Goal: Task Accomplishment & Management: Manage account settings

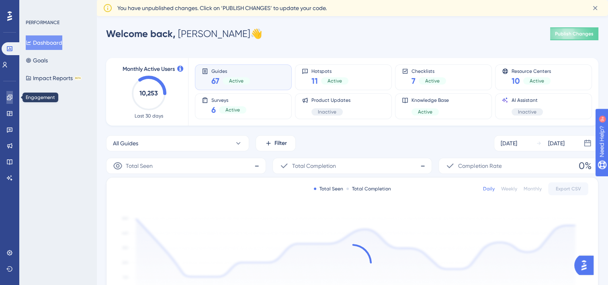
click at [12, 96] on icon at bounding box center [9, 97] width 6 height 6
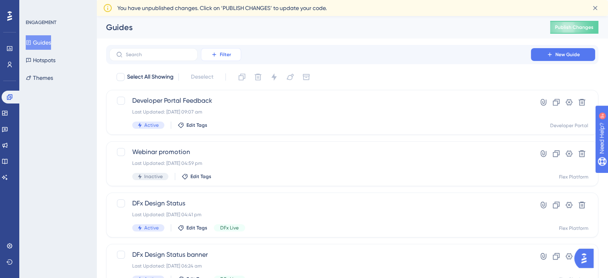
click at [213, 55] on icon at bounding box center [214, 54] width 6 height 6
click at [219, 79] on span "Tags" at bounding box center [219, 78] width 12 height 10
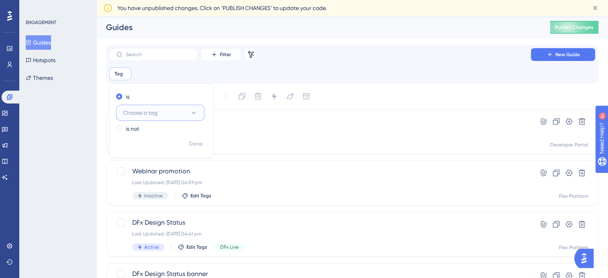
click at [143, 113] on span "Choose a tag" at bounding box center [140, 113] width 35 height 10
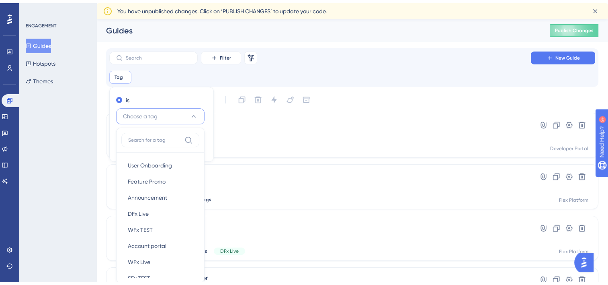
scroll to position [61, 0]
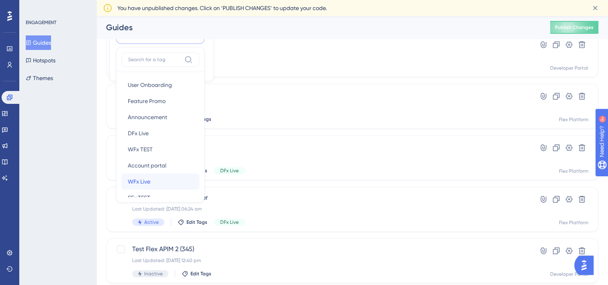
click at [151, 179] on div "WFx Live WFx Live" at bounding box center [160, 181] width 65 height 16
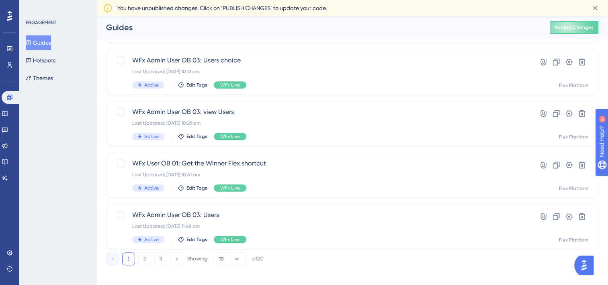
scroll to position [358, 0]
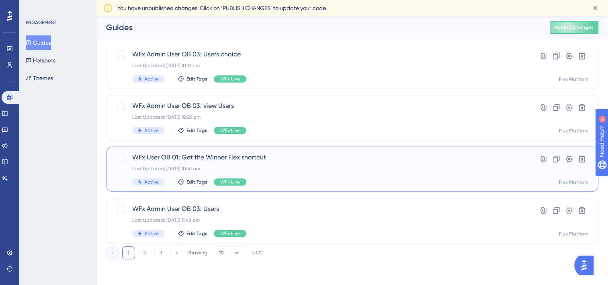
click at [244, 165] on div "Last Updated: [DATE] 10:41 am" at bounding box center [320, 168] width 376 height 6
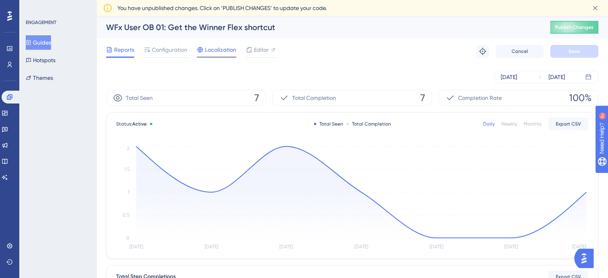
click at [220, 50] on span "Localization" at bounding box center [220, 50] width 31 height 10
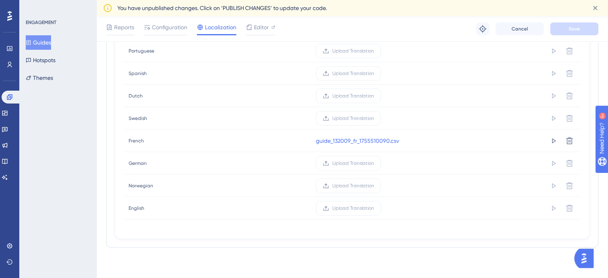
scroll to position [197, 0]
click at [569, 138] on icon at bounding box center [569, 140] width 8 height 8
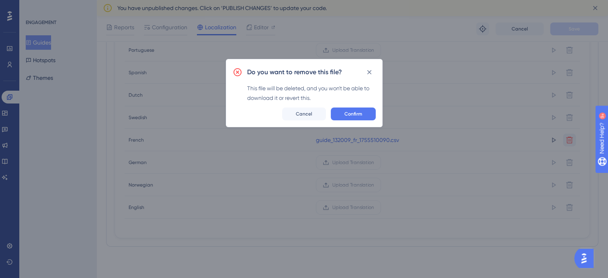
scroll to position [191, 0]
click at [352, 116] on span "Confirm" at bounding box center [356, 117] width 18 height 6
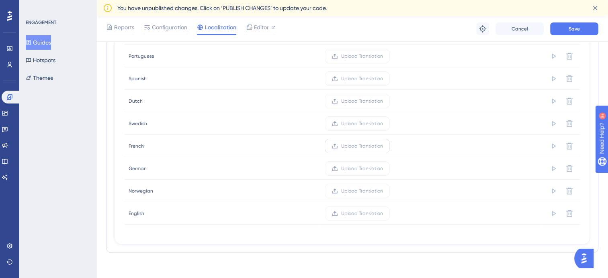
click at [355, 146] on span "Upload Translation" at bounding box center [362, 146] width 42 height 6
click at [383, 146] on input "Upload Translation" at bounding box center [383, 146] width 0 height 0
click at [566, 27] on button "Save" at bounding box center [574, 29] width 48 height 13
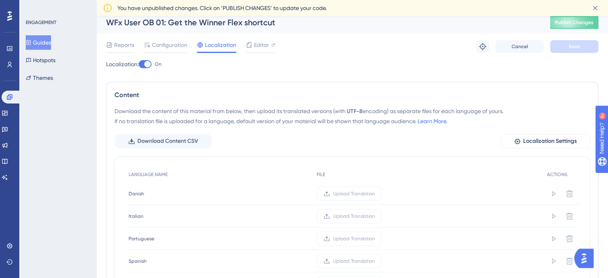
scroll to position [0, 0]
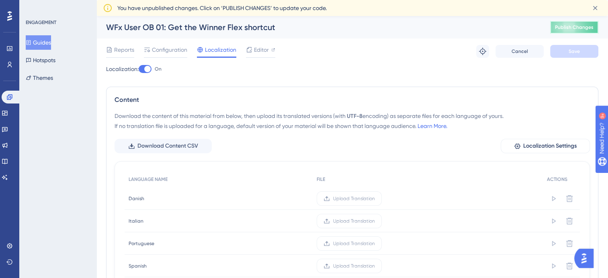
click at [574, 26] on span "Publish Changes" at bounding box center [574, 27] width 39 height 6
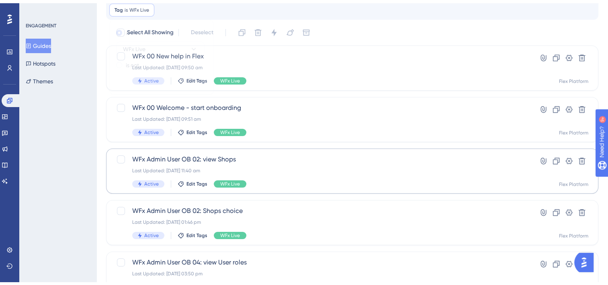
scroll to position [121, 0]
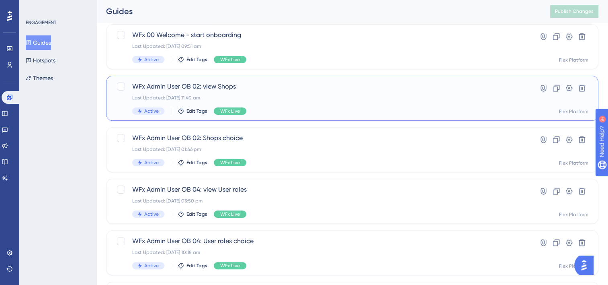
click at [291, 104] on div "WFx Admin User OB 02: view Shops Last Updated: [DATE] 11:40 am Active Edit Tags…" at bounding box center [320, 98] width 376 height 33
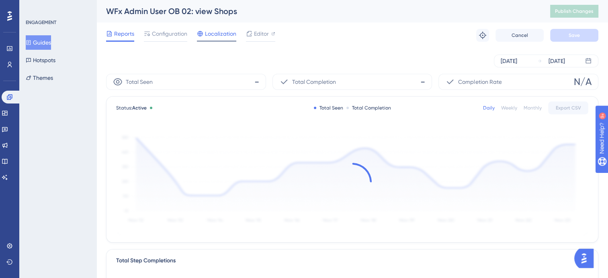
click at [227, 35] on span "Localization" at bounding box center [220, 34] width 31 height 10
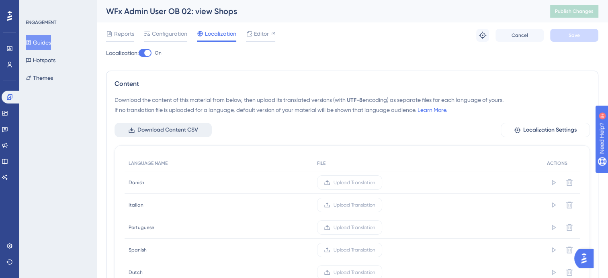
click at [158, 130] on span "Download Content CSV" at bounding box center [167, 130] width 61 height 10
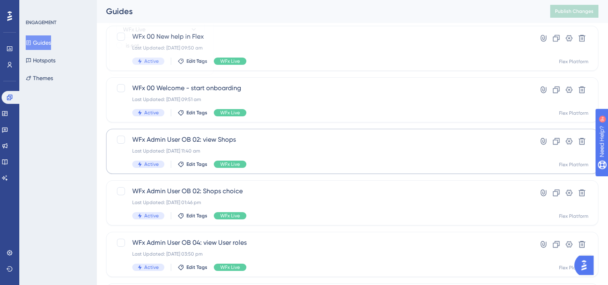
scroll to position [80, 0]
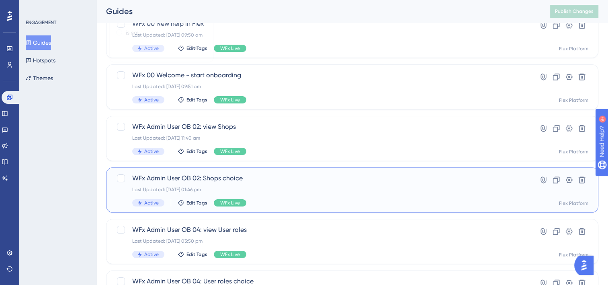
click at [285, 188] on div "Last Updated: [DATE] 01:46 pm" at bounding box center [320, 189] width 376 height 6
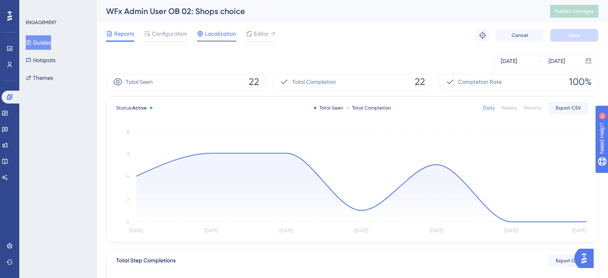
click at [230, 35] on span "Localization" at bounding box center [220, 34] width 31 height 10
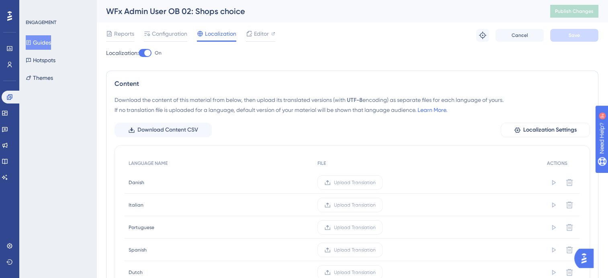
click at [211, 11] on div "WFx Admin User OB 02: Shops choice" at bounding box center [318, 11] width 424 height 11
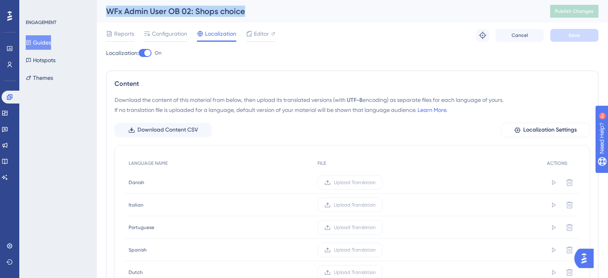
click at [211, 11] on div "WFx Admin User OB 02: Shops choice" at bounding box center [318, 11] width 424 height 11
copy div "WFx Admin User OB 02: Shops choice"
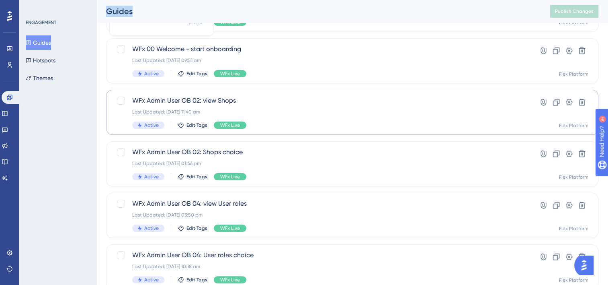
scroll to position [121, 0]
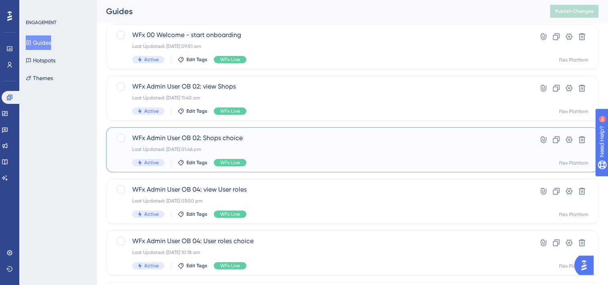
click at [230, 154] on div "WFx Admin User OB 02: Shops choice Last Updated: [DATE] 01:46 pm Active Edit Ta…" at bounding box center [320, 149] width 376 height 33
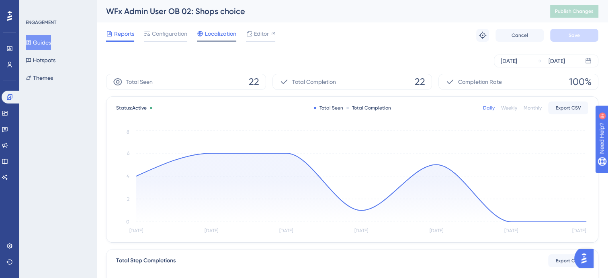
click at [225, 39] on div "Localization" at bounding box center [216, 35] width 39 height 13
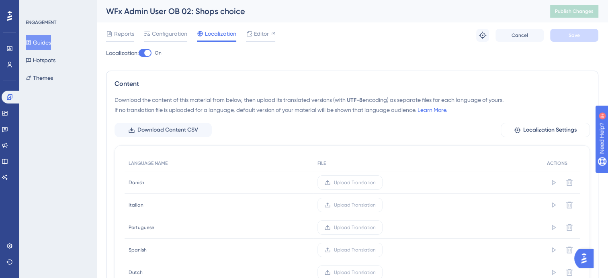
click at [196, 14] on div "WFx Admin User OB 02: Shops choice" at bounding box center [318, 11] width 424 height 11
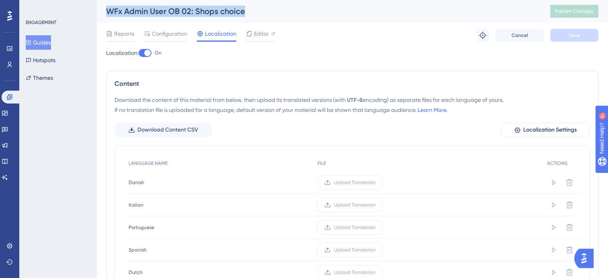
click at [196, 14] on div "WFx Admin User OB 02: Shops choice" at bounding box center [318, 11] width 424 height 11
copy div "WFx Admin User OB 02: Shops choice"
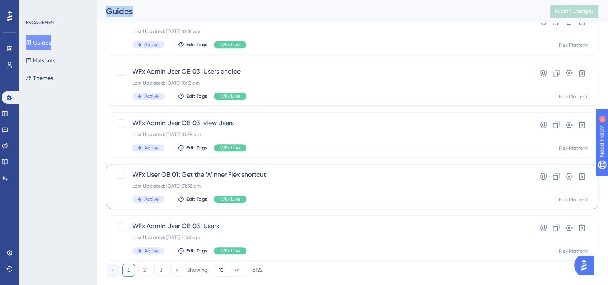
scroll to position [358, 0]
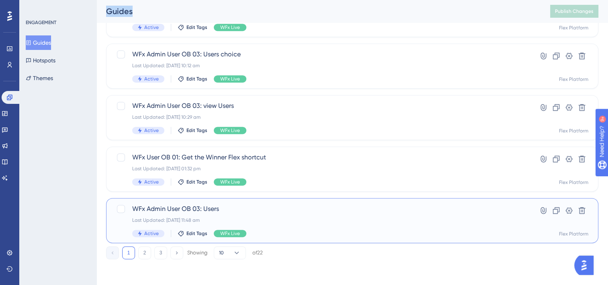
click at [241, 209] on span "WFx Admin User OB 03: Users" at bounding box center [320, 209] width 376 height 10
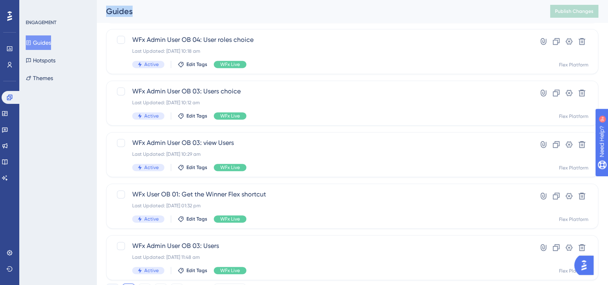
scroll to position [358, 0]
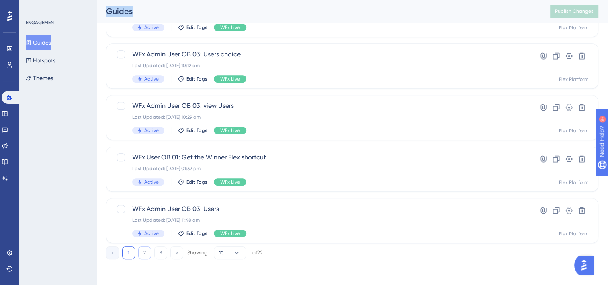
click at [147, 251] on button "2" at bounding box center [144, 252] width 13 height 13
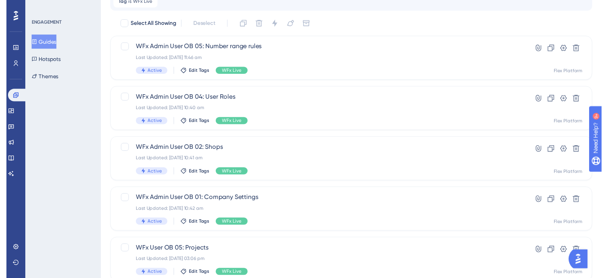
scroll to position [0, 0]
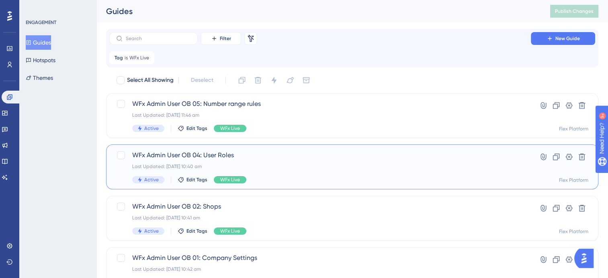
click at [258, 171] on div "WFx Admin User OB 04: User Roles Last Updated: [DATE] 10:40 am Active Edit Tags…" at bounding box center [320, 167] width 376 height 33
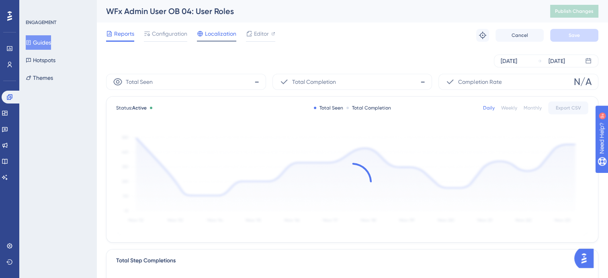
click at [223, 34] on span "Localization" at bounding box center [220, 34] width 31 height 10
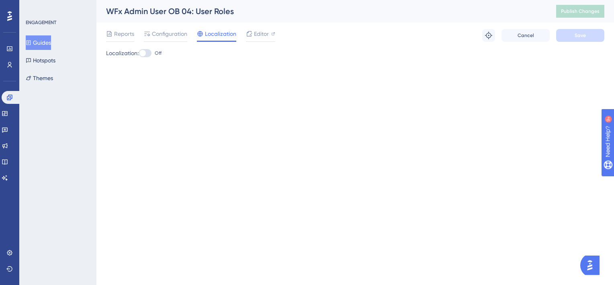
click at [146, 51] on div at bounding box center [142, 53] width 6 height 6
click at [139, 53] on input "Off" at bounding box center [138, 53] width 0 height 0
checkbox input "true"
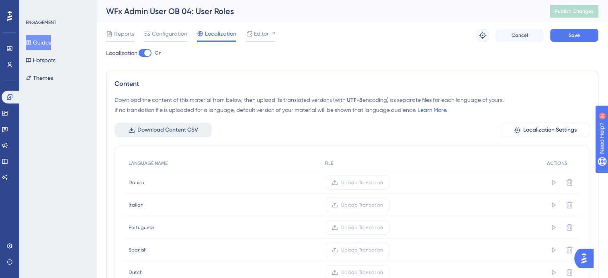
click at [156, 131] on span "Download Content CSV" at bounding box center [167, 130] width 61 height 10
click at [187, 12] on div "WFx Admin User OB 04: User Roles" at bounding box center [318, 11] width 424 height 11
copy div "WFx Admin User OB 04: User Roles"
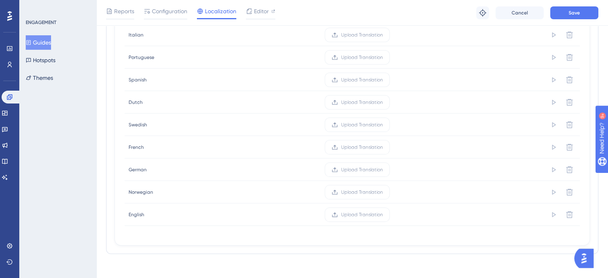
scroll to position [181, 0]
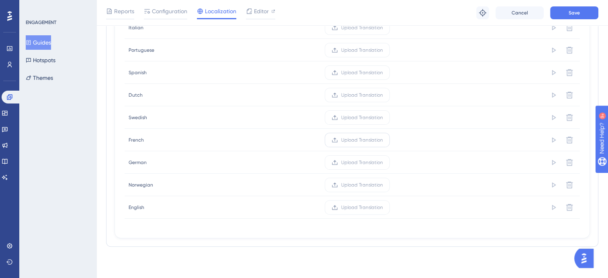
click at [348, 139] on span "Upload Translation" at bounding box center [362, 140] width 42 height 6
click at [383, 140] on input "Upload Translation" at bounding box center [383, 140] width 0 height 0
click at [586, 12] on button "Save" at bounding box center [574, 12] width 48 height 13
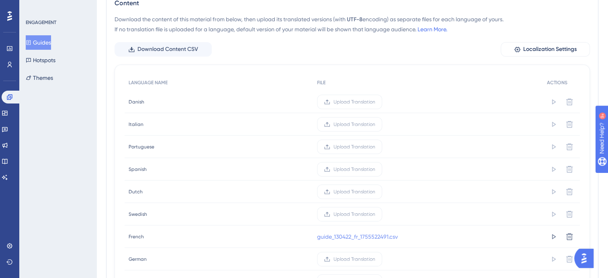
scroll to position [0, 0]
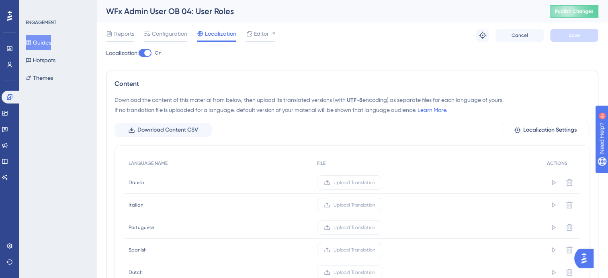
click at [215, 14] on div "WFx Admin User OB 04: User Roles" at bounding box center [318, 11] width 424 height 11
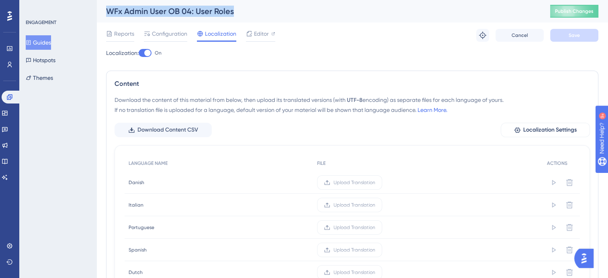
click at [215, 14] on div "WFx Admin User OB 04: User Roles" at bounding box center [318, 11] width 424 height 11
copy div "WFx Admin User OB 04: User Roles"
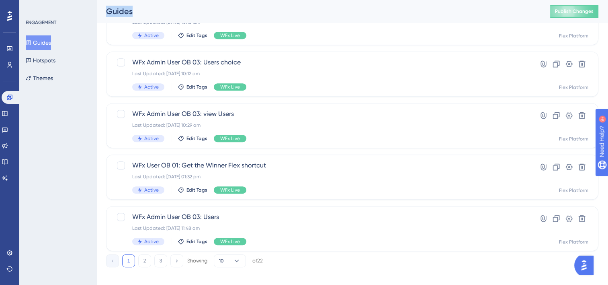
scroll to position [358, 0]
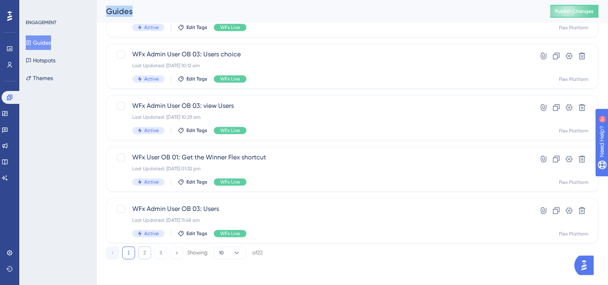
click at [146, 256] on button "2" at bounding box center [144, 252] width 13 height 13
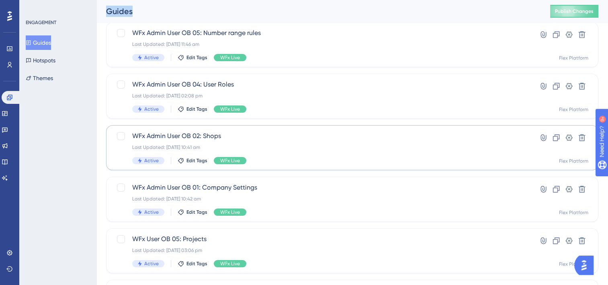
scroll to position [80, 0]
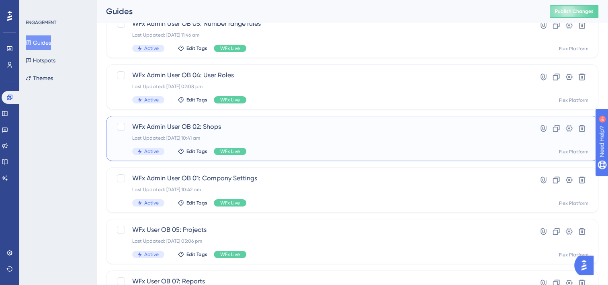
click at [253, 134] on div "WFx Admin User OB 02: Shops Last Updated: [DATE] 10:41 am Active Edit Tags WFx …" at bounding box center [320, 138] width 376 height 33
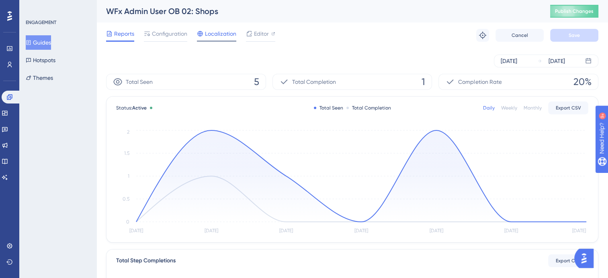
click at [226, 35] on span "Localization" at bounding box center [220, 34] width 31 height 10
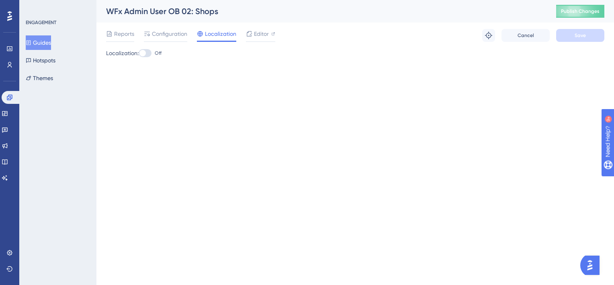
click at [142, 51] on div at bounding box center [142, 53] width 6 height 6
click at [139, 53] on input "Off" at bounding box center [138, 53] width 0 height 0
checkbox input "true"
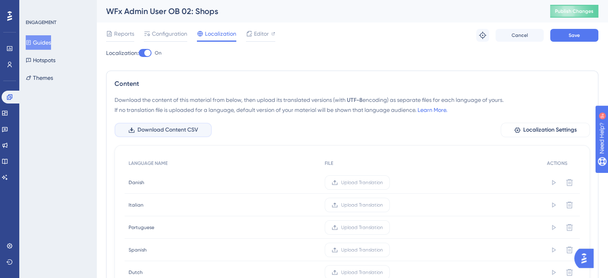
click at [146, 131] on span "Download Content CSV" at bounding box center [167, 130] width 61 height 10
click at [201, 13] on div "WFx Admin User OB 02: Shops" at bounding box center [318, 11] width 424 height 11
copy div "WFx Admin User OB 02: Shops"
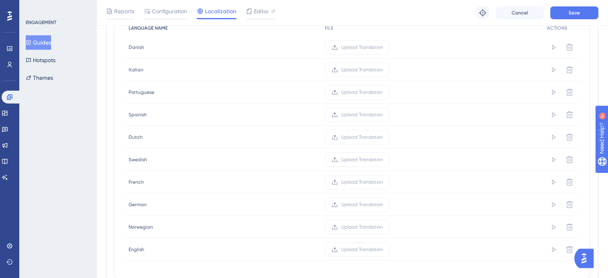
scroll to position [161, 0]
click at [359, 161] on span "Upload Translation" at bounding box center [362, 160] width 42 height 6
click at [383, 160] on input "Upload Translation" at bounding box center [383, 160] width 0 height 0
click at [360, 163] on label "Upload Translation" at bounding box center [357, 160] width 65 height 14
click at [383, 160] on input "Upload Translation" at bounding box center [383, 160] width 0 height 0
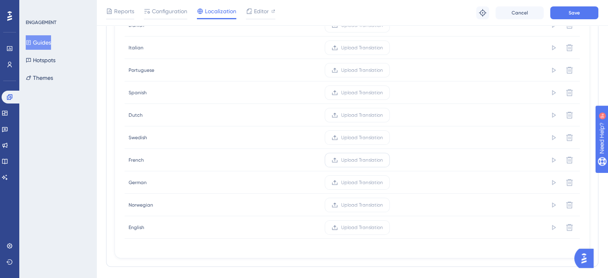
click at [365, 161] on span "Upload Translation" at bounding box center [362, 160] width 42 height 6
click at [383, 160] on input "Upload Translation" at bounding box center [383, 160] width 0 height 0
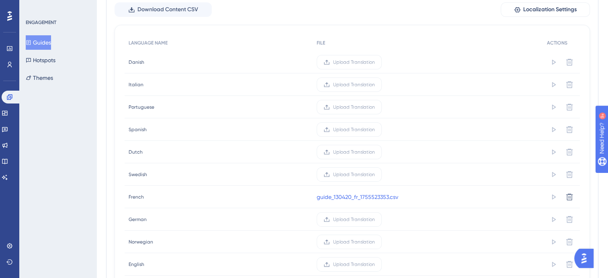
scroll to position [0, 0]
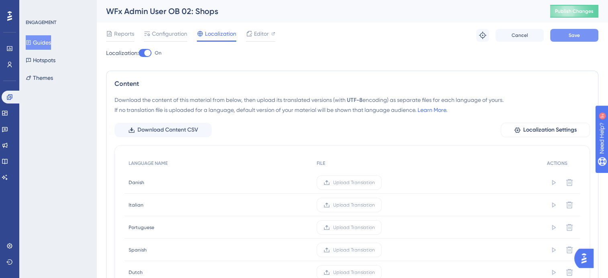
click at [563, 36] on button "Save" at bounding box center [574, 35] width 48 height 13
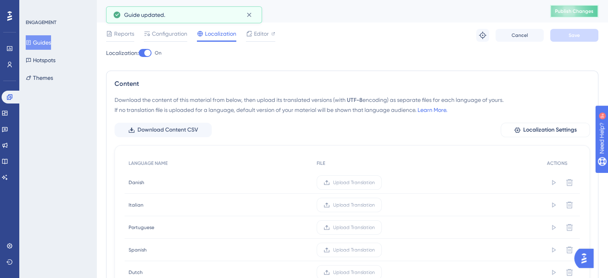
click at [577, 10] on button "Publish Changes" at bounding box center [574, 11] width 48 height 13
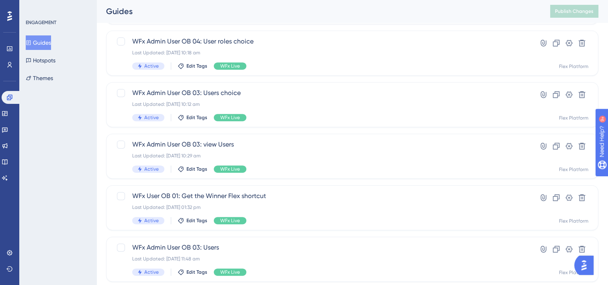
scroll to position [358, 0]
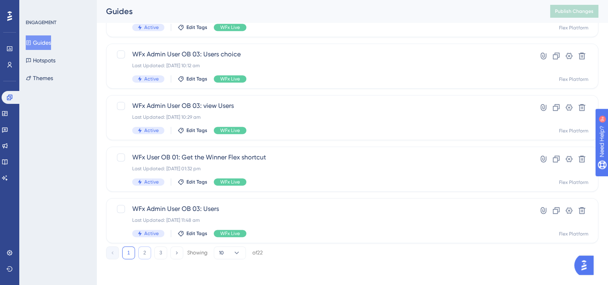
click at [147, 251] on button "2" at bounding box center [144, 252] width 13 height 13
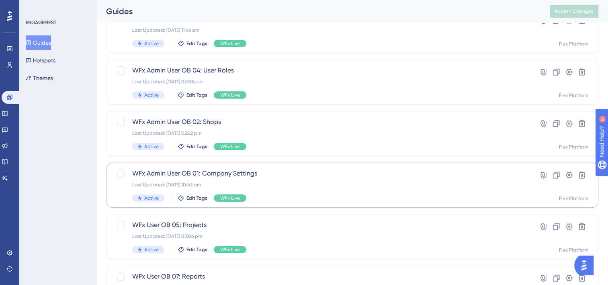
scroll to position [117, 0]
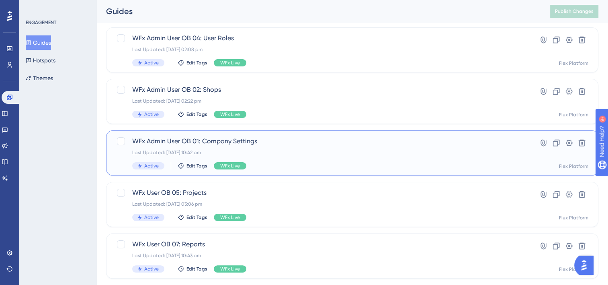
click at [267, 149] on div "Last Updated: [DATE] 10:42 am" at bounding box center [320, 152] width 376 height 6
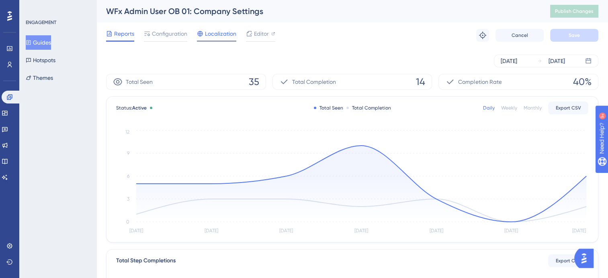
click at [230, 33] on span "Localization" at bounding box center [220, 34] width 31 height 10
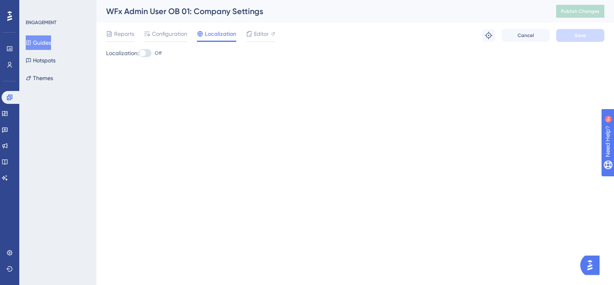
click at [146, 51] on div at bounding box center [142, 53] width 6 height 6
click at [139, 53] on input "Off" at bounding box center [138, 53] width 0 height 0
checkbox input "true"
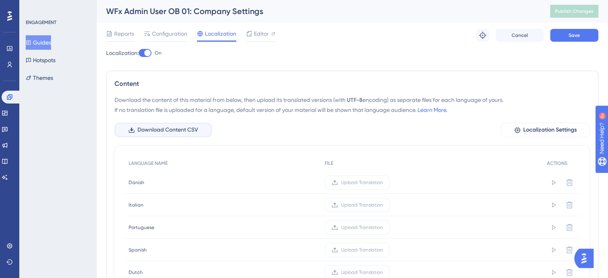
click at [157, 130] on span "Download Content CSV" at bounding box center [167, 130] width 61 height 10
click at [170, 10] on div "WFx Admin User OB 01: Company Settings" at bounding box center [318, 11] width 424 height 11
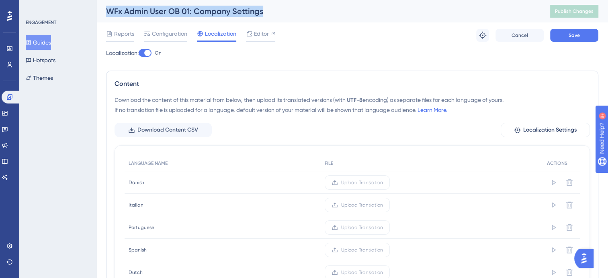
click at [170, 10] on div "WFx Admin User OB 01: Company Settings" at bounding box center [318, 11] width 424 height 11
copy div "WFx Admin User OB 01: Company Settings"
click at [156, 132] on span "Download Content CSV" at bounding box center [167, 130] width 61 height 10
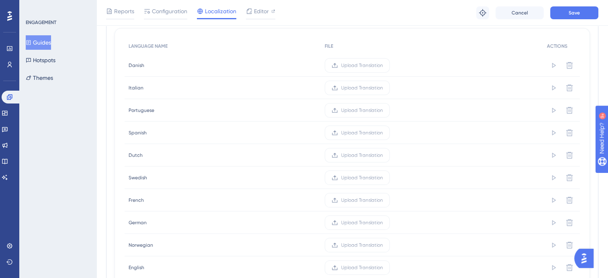
scroll to position [161, 0]
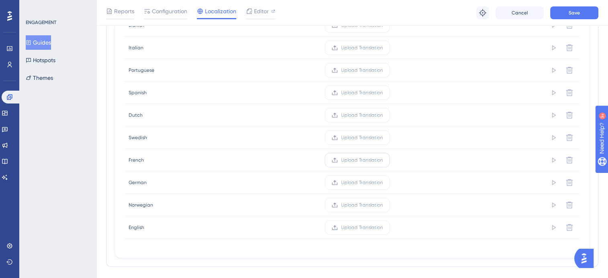
click at [348, 160] on span "Upload Translation" at bounding box center [362, 160] width 42 height 6
click at [383, 160] on input "Upload Translation" at bounding box center [383, 160] width 0 height 0
click at [572, 13] on span "Save" at bounding box center [574, 13] width 11 height 6
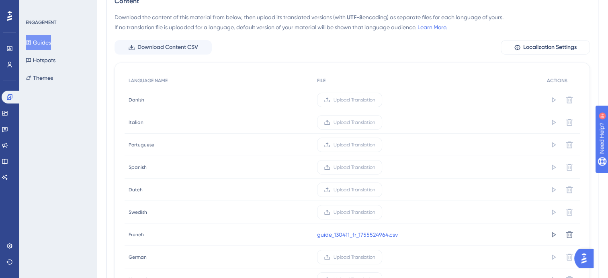
scroll to position [0, 0]
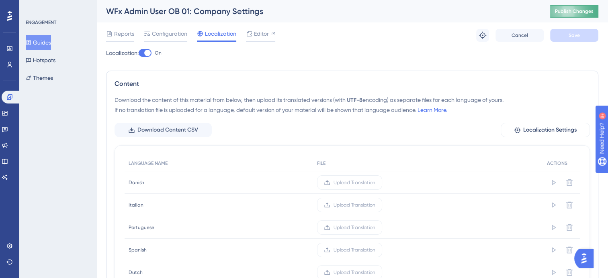
click at [575, 13] on span "Publish Changes" at bounding box center [574, 11] width 39 height 6
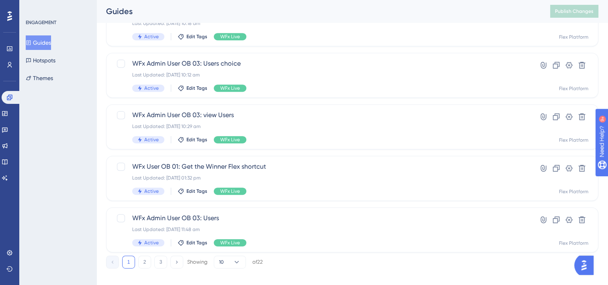
scroll to position [358, 0]
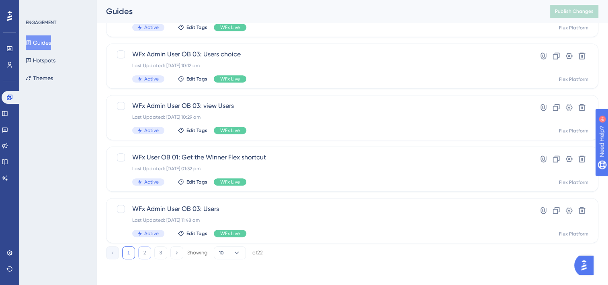
click at [143, 253] on button "2" at bounding box center [144, 252] width 13 height 13
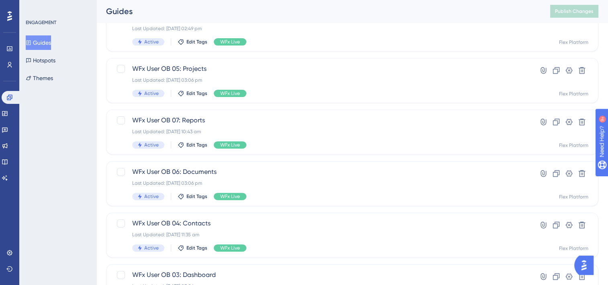
scroll to position [281, 0]
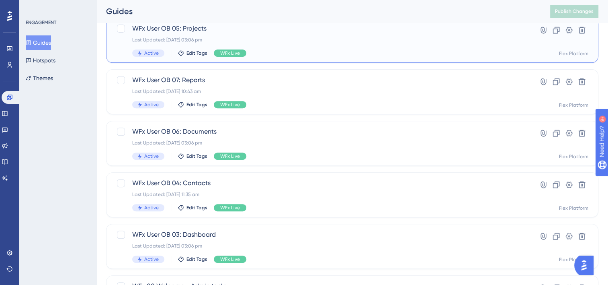
click at [297, 49] on div "WFx User OB 05: Projects Last Updated: [DATE] 03:06 pm Active Edit Tags WFx Live" at bounding box center [320, 40] width 376 height 33
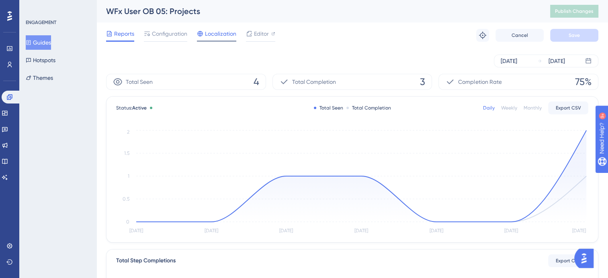
click at [220, 35] on span "Localization" at bounding box center [220, 34] width 31 height 10
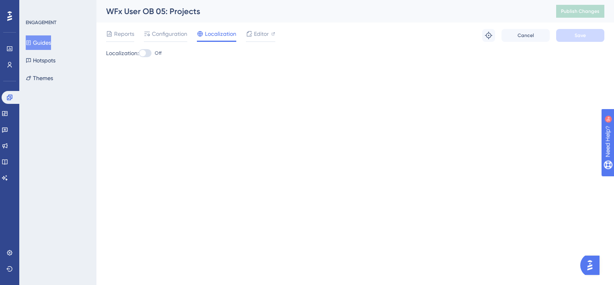
click at [145, 53] on div at bounding box center [142, 53] width 6 height 6
click at [139, 53] on input "Off" at bounding box center [138, 53] width 0 height 0
checkbox input "true"
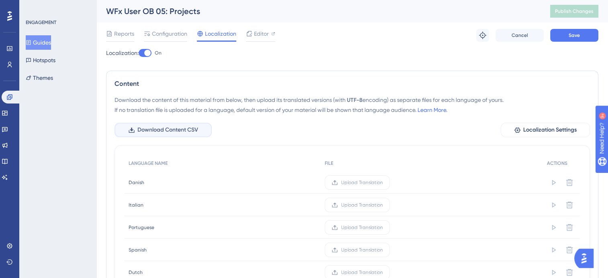
click at [143, 129] on span "Download Content CSV" at bounding box center [167, 130] width 61 height 10
click at [156, 14] on div "WFx User OB 05: Projects" at bounding box center [318, 11] width 424 height 11
copy div "WFx User OB 05: Projects"
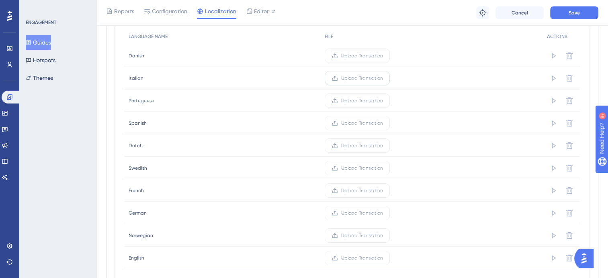
scroll to position [161, 0]
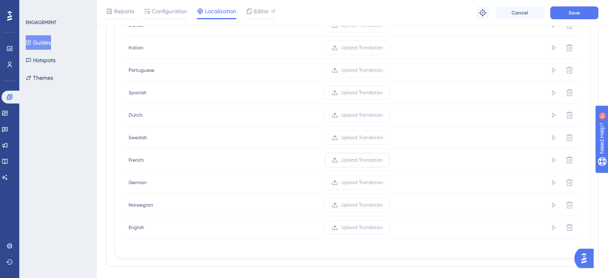
click at [348, 160] on span "Upload Translation" at bounding box center [362, 160] width 42 height 6
click at [383, 160] on input "Upload Translation" at bounding box center [383, 160] width 0 height 0
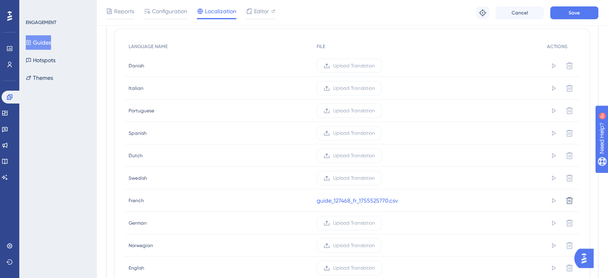
scroll to position [121, 0]
click at [558, 13] on button "Save" at bounding box center [574, 12] width 48 height 13
click at [463, 202] on div "guide_127468_fr_1755525770.csv" at bounding box center [428, 200] width 230 height 23
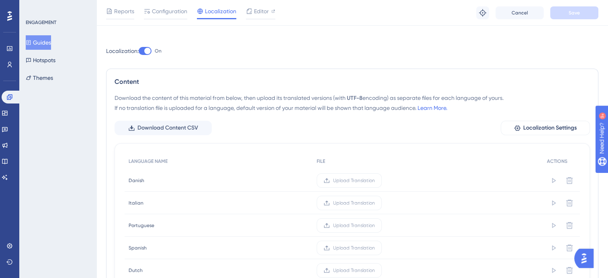
scroll to position [0, 0]
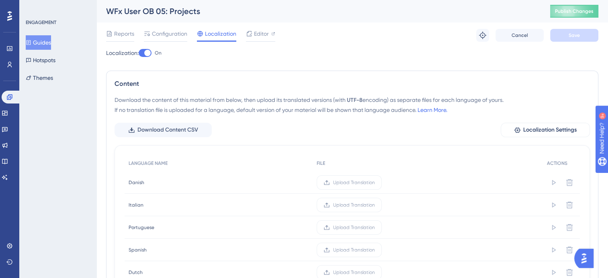
click at [174, 12] on div "WFx User OB 05: Projects" at bounding box center [318, 11] width 424 height 11
copy div "WFx User OB 05: Projects"
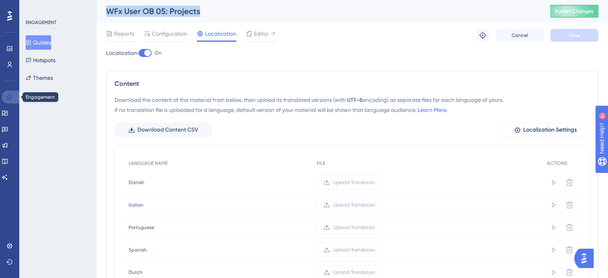
click at [14, 95] on link at bounding box center [11, 97] width 19 height 13
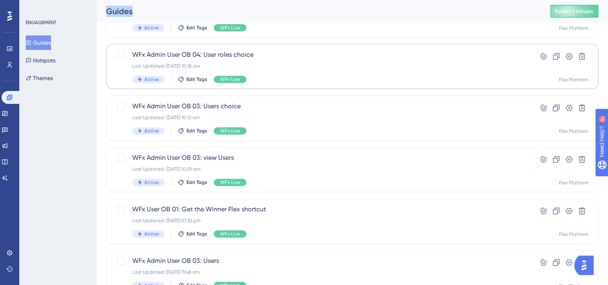
scroll to position [358, 0]
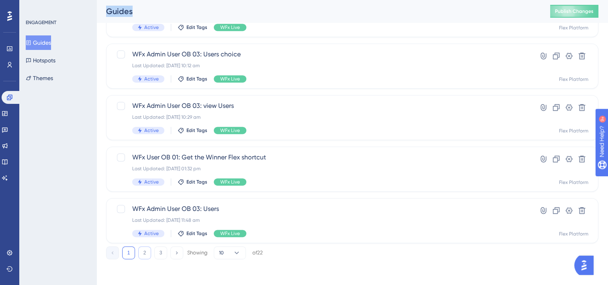
click at [145, 256] on button "2" at bounding box center [144, 252] width 13 height 13
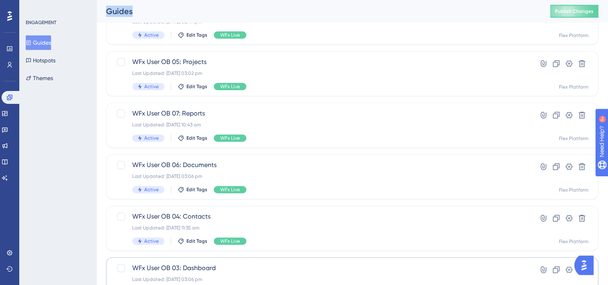
scroll to position [238, 0]
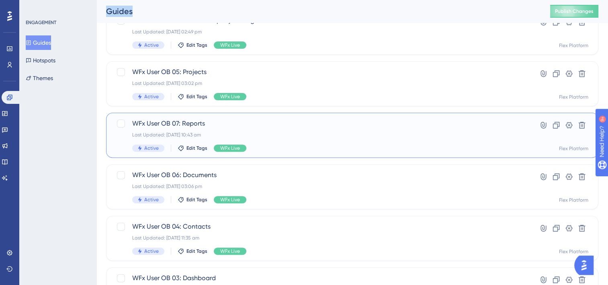
click at [229, 128] on span "WFx User OB 07: Reports" at bounding box center [320, 124] width 376 height 10
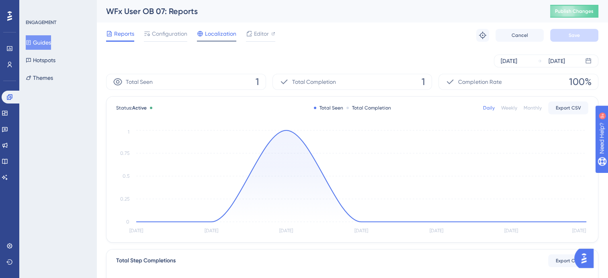
click at [233, 35] on span "Localization" at bounding box center [220, 34] width 31 height 10
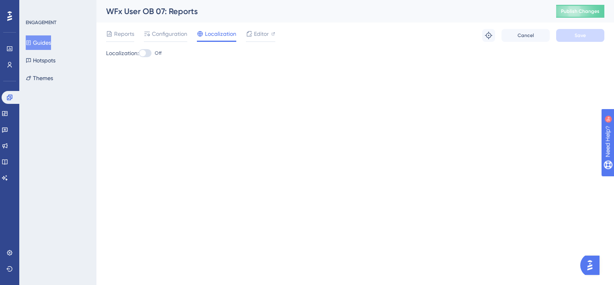
click at [143, 50] on div at bounding box center [145, 53] width 13 height 8
click at [139, 53] on input "Off" at bounding box center [138, 53] width 0 height 0
checkbox input "true"
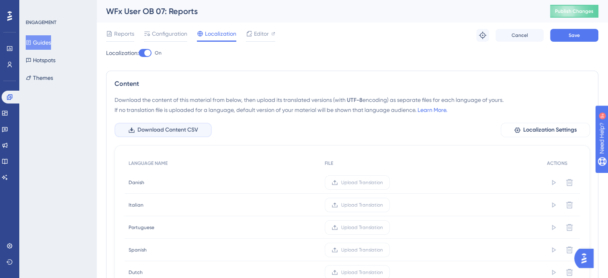
click at [163, 131] on span "Download Content CSV" at bounding box center [167, 130] width 61 height 10
click at [179, 8] on div "WFx User OB 07: Reports" at bounding box center [318, 11] width 424 height 11
copy div "WFx User OB 07: Reports"
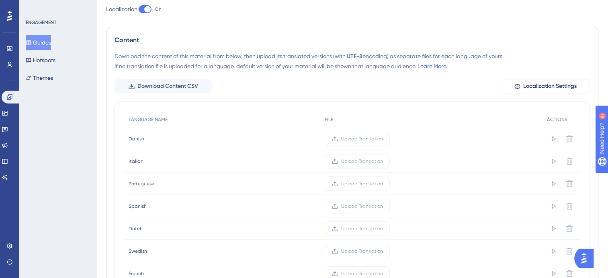
scroll to position [161, 0]
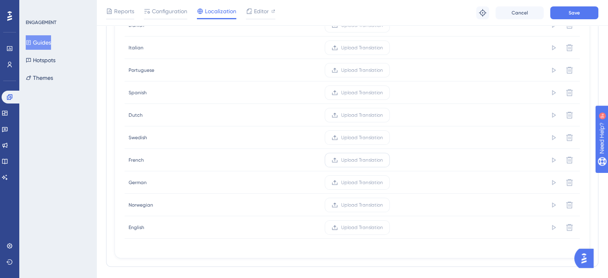
click at [371, 161] on span "Upload Translation" at bounding box center [362, 160] width 42 height 6
click at [383, 160] on input "Upload Translation" at bounding box center [383, 160] width 0 height 0
click at [579, 13] on span "Save" at bounding box center [574, 13] width 11 height 6
